Goal: Register for event/course

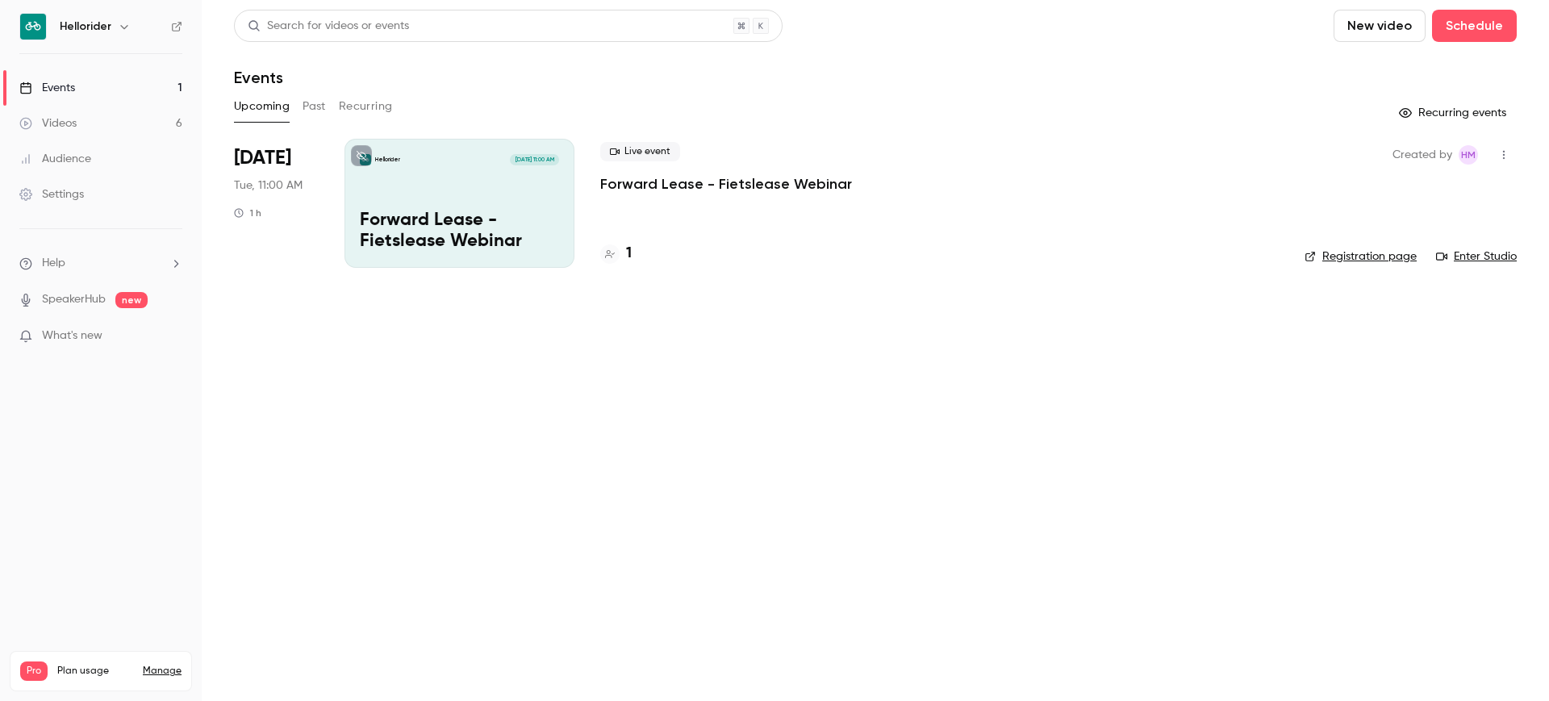
click at [699, 197] on div "Live event Forward Lease - Fietslease Webinar 1" at bounding box center [939, 203] width 678 height 129
click at [1349, 257] on link "Registration page" at bounding box center [1360, 256] width 112 height 16
